Goal: Task Accomplishment & Management: Complete application form

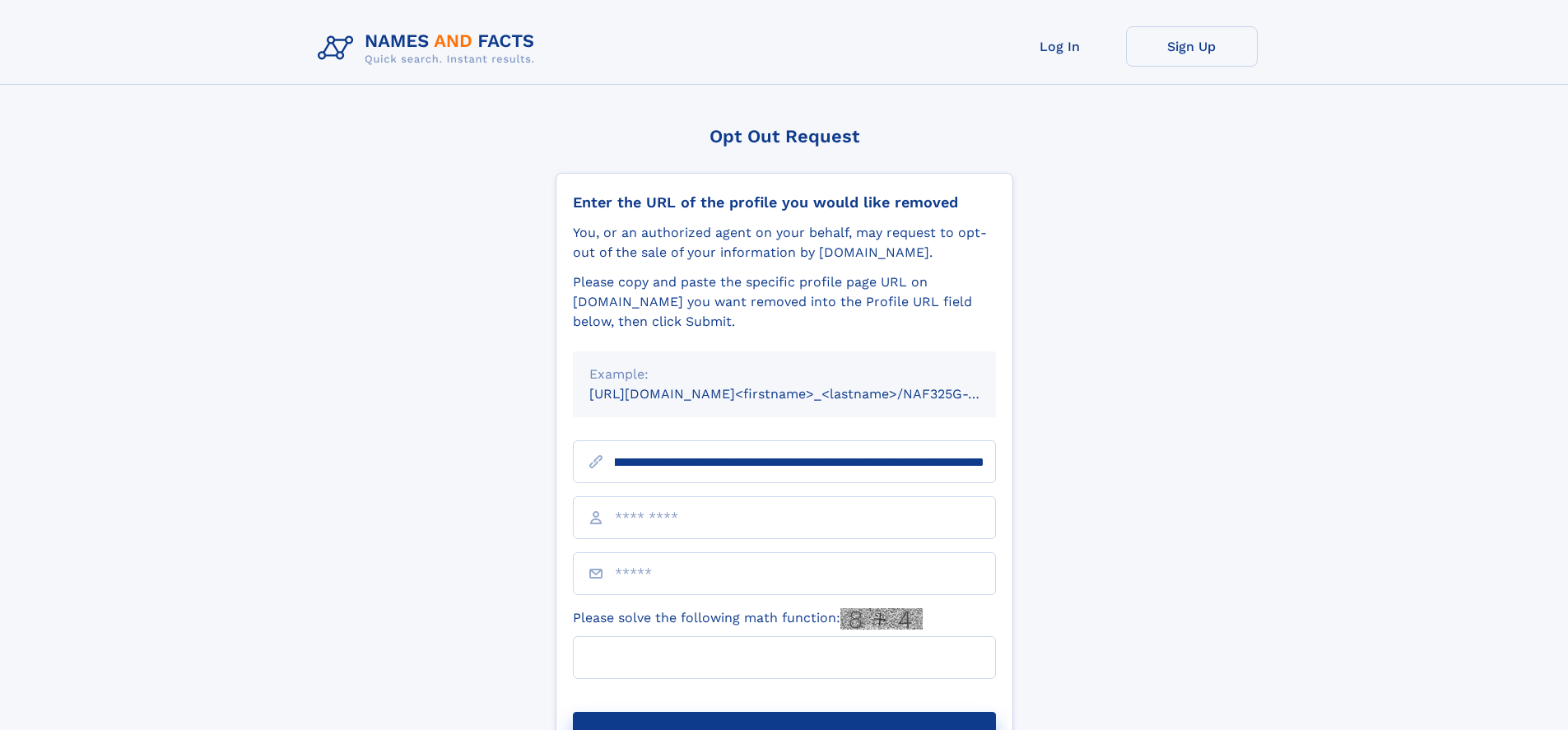
scroll to position [0, 179]
type input "**********"
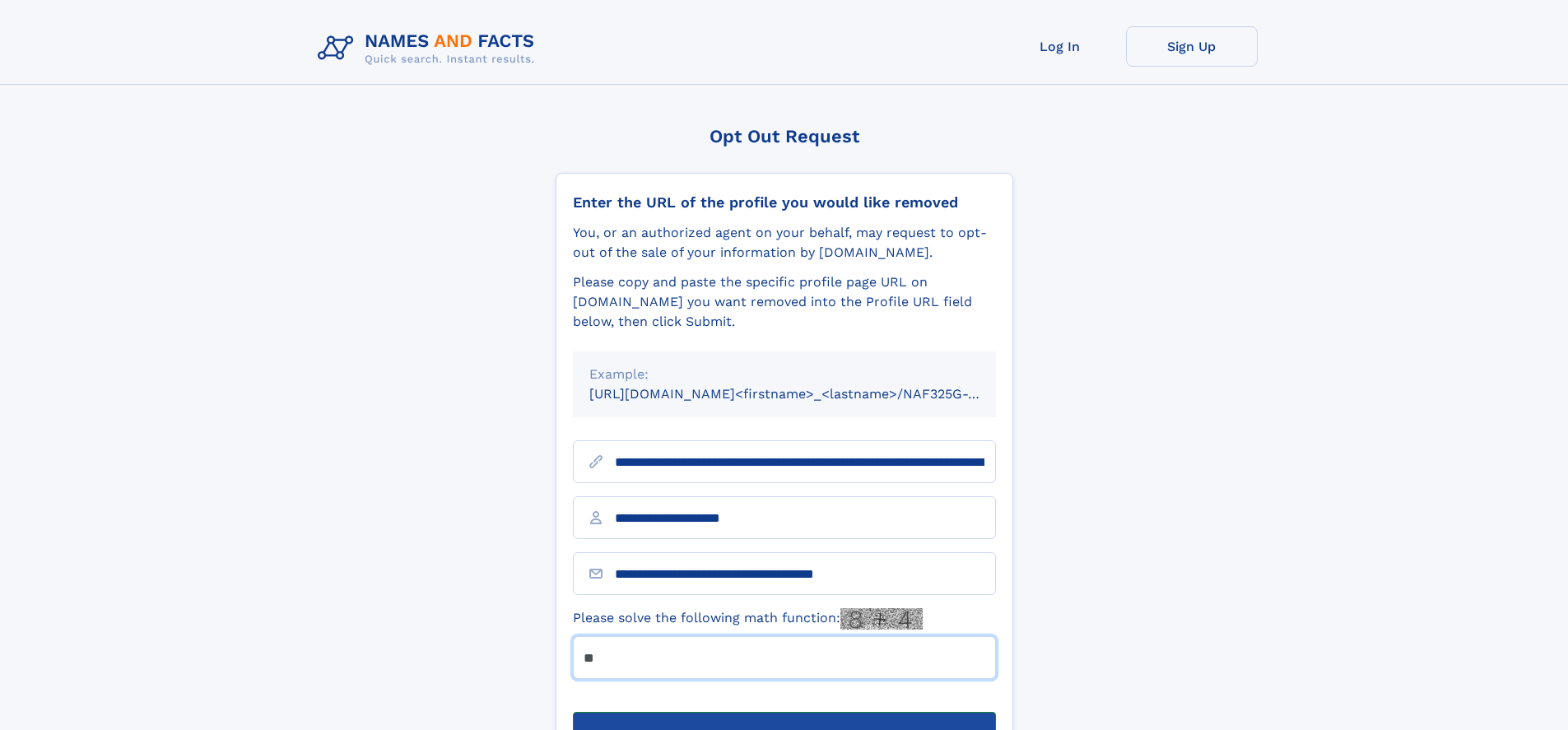
type input "**"
click at [784, 712] on button "Submit Opt Out Request" at bounding box center [784, 738] width 423 height 52
